Goal: Navigation & Orientation: Find specific page/section

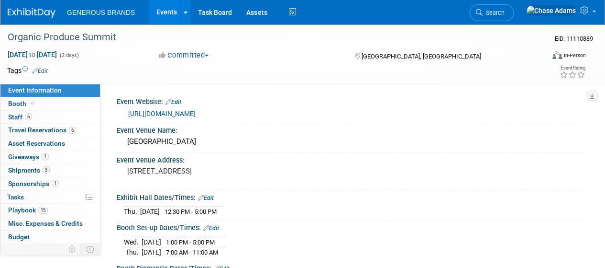
click at [25, 8] on link at bounding box center [37, 8] width 59 height 8
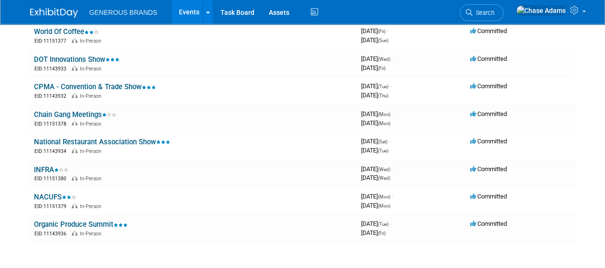
scroll to position [580, 0]
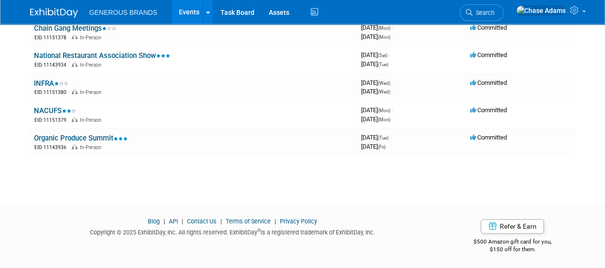
click at [267, 257] on footer "Blog | API | Contact Us | Terms of Service | Privacy Policy Copyright © 2025 Ex…" at bounding box center [302, 235] width 605 height 67
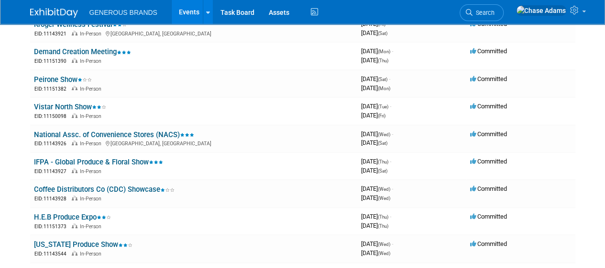
scroll to position [0, 0]
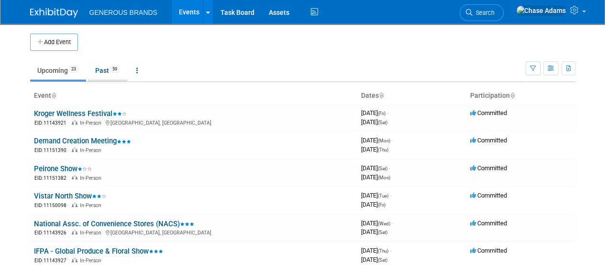
click at [108, 75] on link "Past 59" at bounding box center [107, 70] width 39 height 18
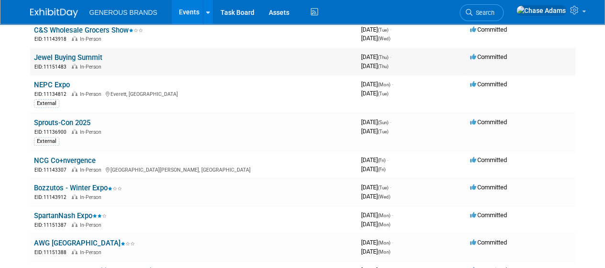
scroll to position [122, 0]
click at [587, 139] on body "GENEROUS BRANDS Events Add Event Bulk Upload Events Shareable Event Boards Rece…" at bounding box center [302, 12] width 605 height 268
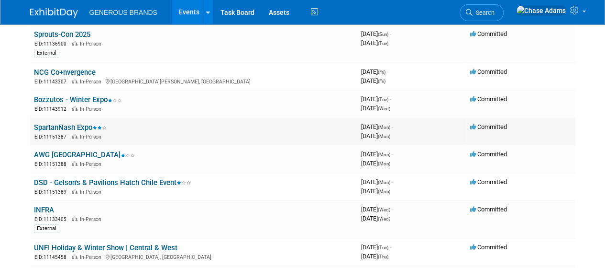
scroll to position [210, 0]
click at [554, 126] on td "Committed" at bounding box center [521, 130] width 109 height 27
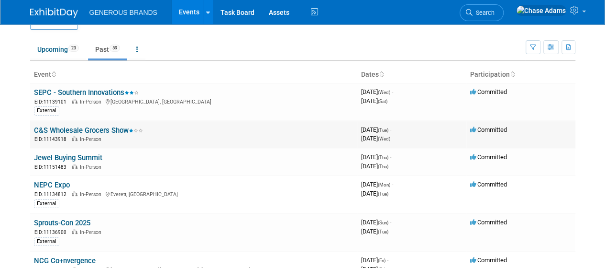
scroll to position [0, 0]
